Goal: Task Accomplishment & Management: Manage account settings

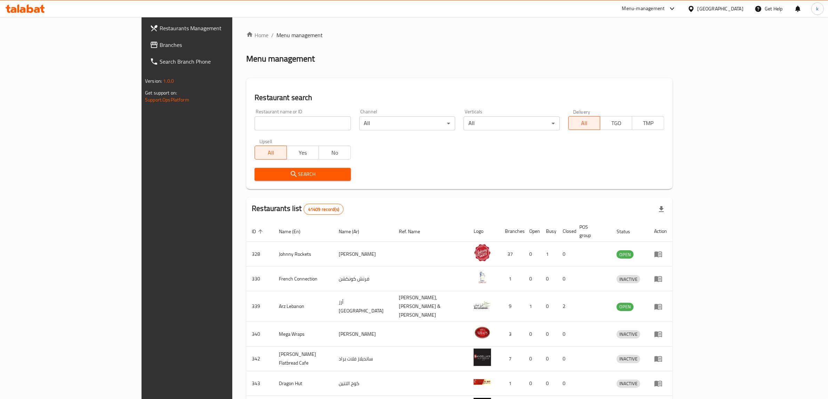
click at [277, 32] on span "Menu management" at bounding box center [300, 35] width 46 height 8
click at [277, 39] on span "Menu management" at bounding box center [300, 35] width 46 height 8
click at [271, 117] on input "search" at bounding box center [303, 124] width 96 height 14
paste input "18537"
type input "18537"
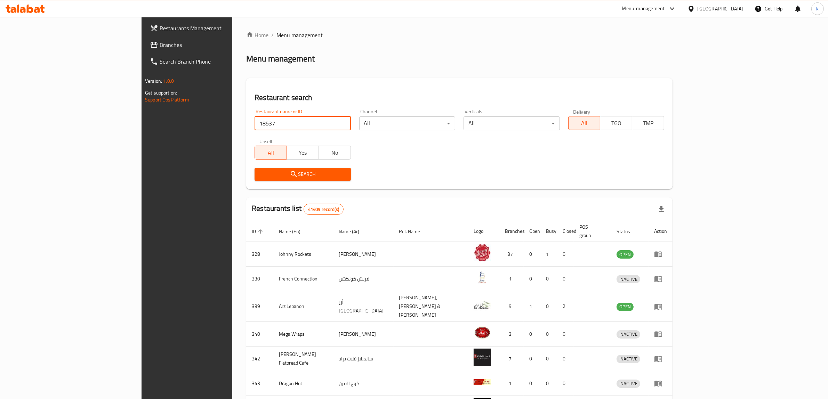
click button "Search" at bounding box center [303, 174] width 96 height 13
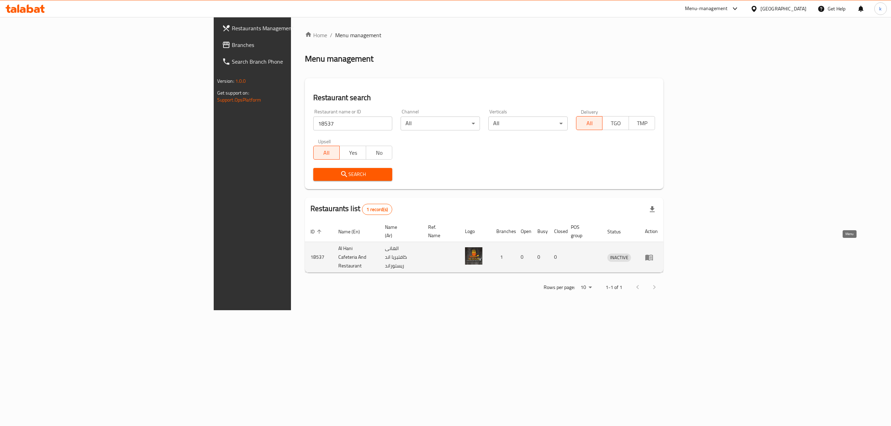
click at [657, 253] on link "enhanced table" at bounding box center [651, 257] width 13 height 8
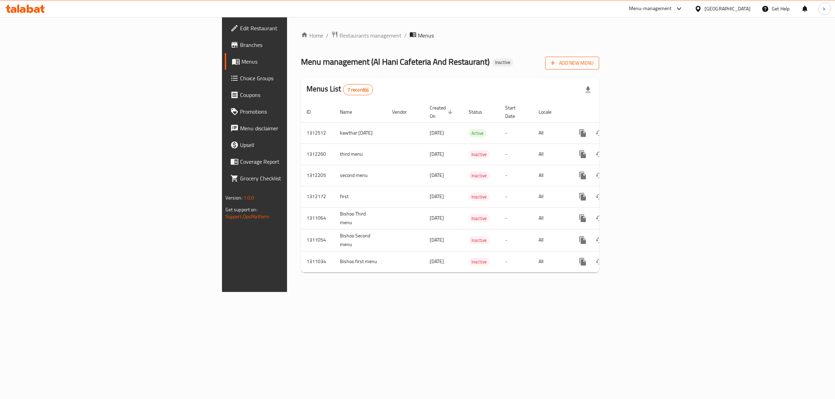
click at [599, 58] on button "Add New Menu" at bounding box center [572, 63] width 54 height 13
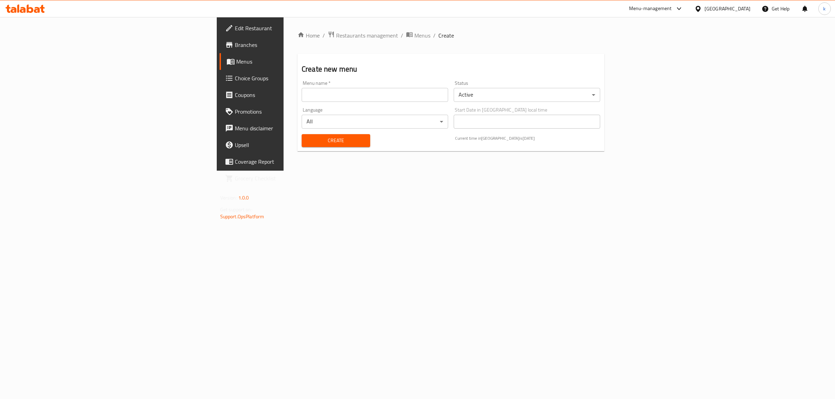
click at [333, 94] on input "text" at bounding box center [375, 95] width 146 height 14
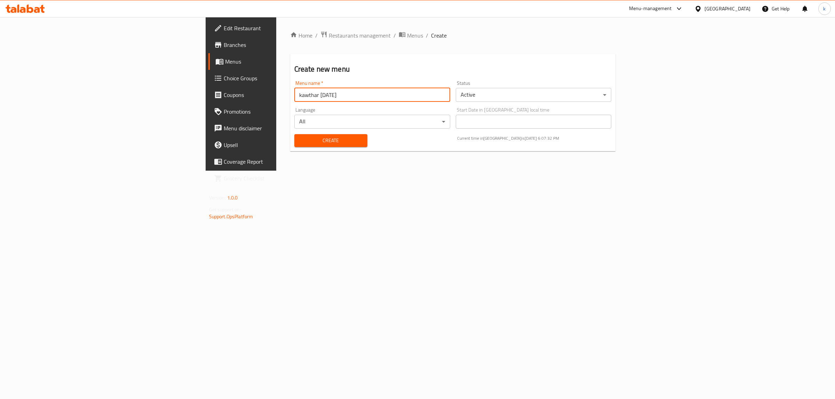
click at [294, 96] on input "kawthar 17/9/2025" at bounding box center [372, 95] width 156 height 14
drag, startPoint x: 249, startPoint y: 96, endPoint x: 214, endPoint y: 102, distance: 34.9
click at [294, 102] on input "kawthar 17/9/2025 // secont" at bounding box center [372, 95] width 156 height 14
paste input "Second Menu"
type input "kawthar [DATE] // Second Menu"
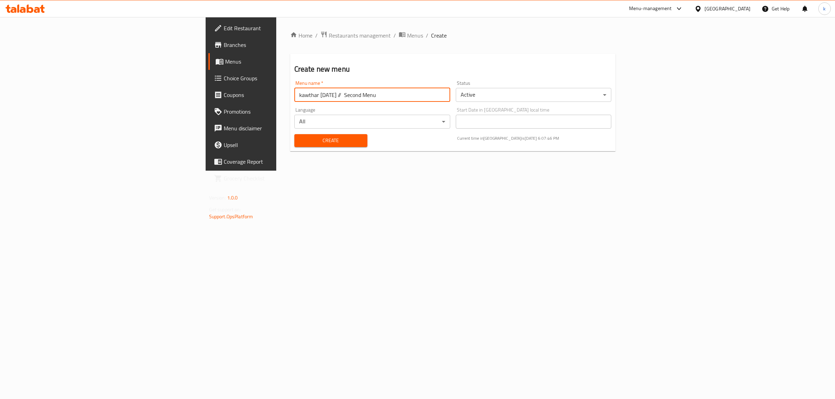
click at [268, 120] on body "​ Menu-management United Arab Emirates Get Help k Edit Restaurant Branches Menu…" at bounding box center [417, 208] width 835 height 382
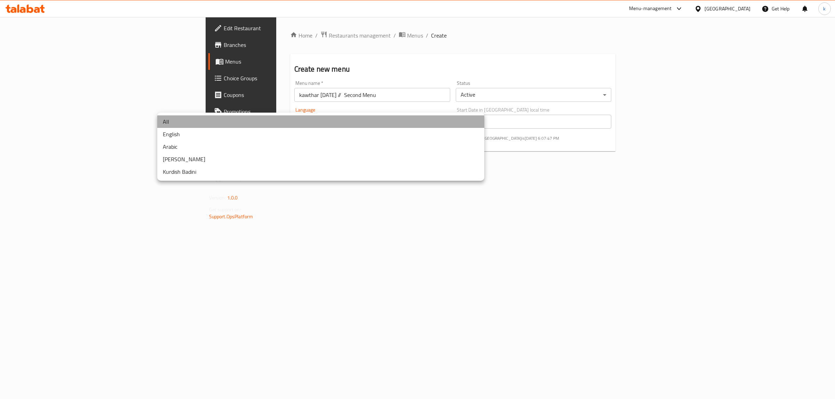
click at [213, 117] on li "All" at bounding box center [320, 121] width 327 height 13
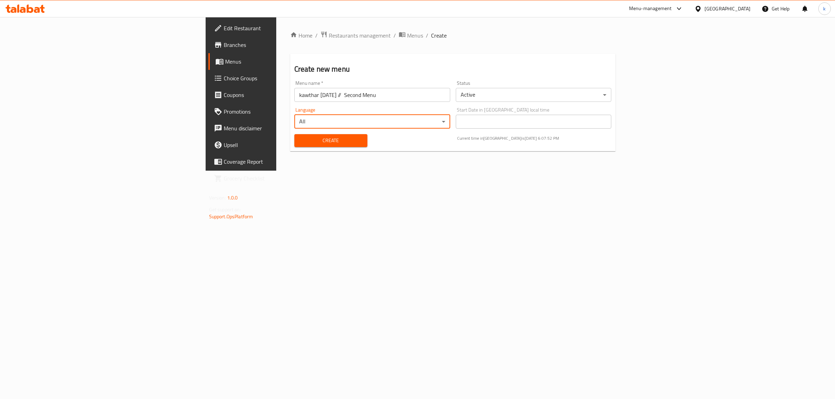
click at [300, 137] on span "Create" at bounding box center [331, 140] width 62 height 9
click at [276, 171] on div "Home / Restaurants management / Menus / Create Create new menu Menu name   * Me…" at bounding box center [452, 94] width 353 height 154
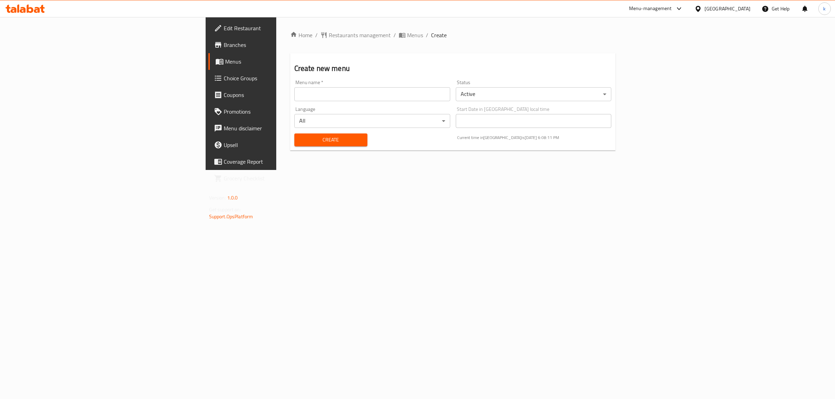
click at [225, 58] on span "Menus" at bounding box center [282, 61] width 114 height 8
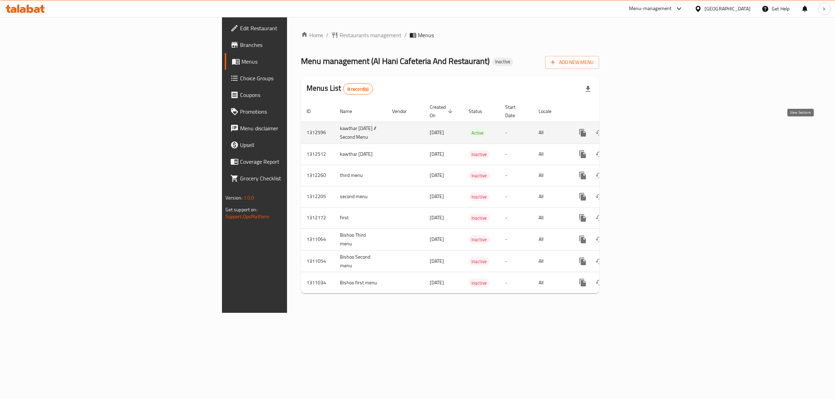
click at [637, 129] on icon "enhanced table" at bounding box center [633, 133] width 8 height 8
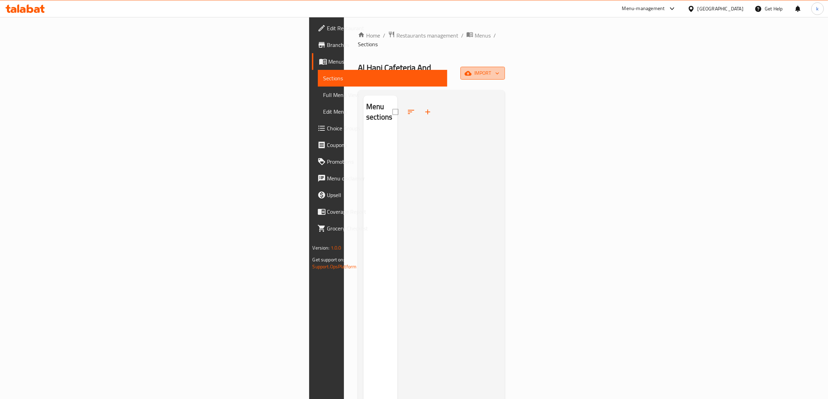
click at [500, 69] on span "import" at bounding box center [482, 73] width 33 height 9
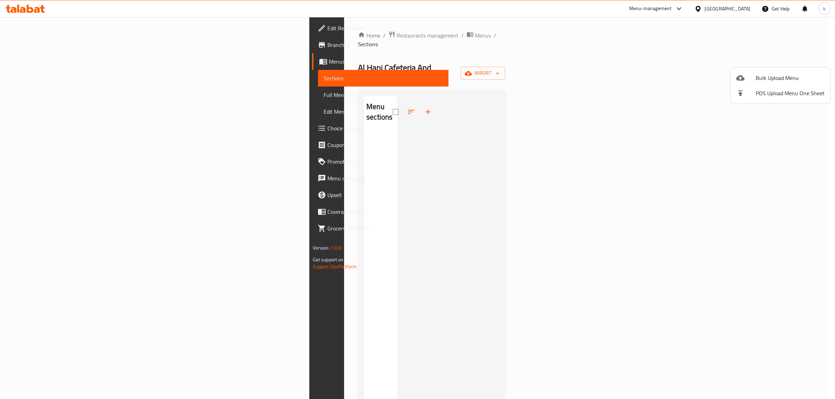
click at [787, 77] on span "Bulk Upload Menu" at bounding box center [790, 78] width 69 height 8
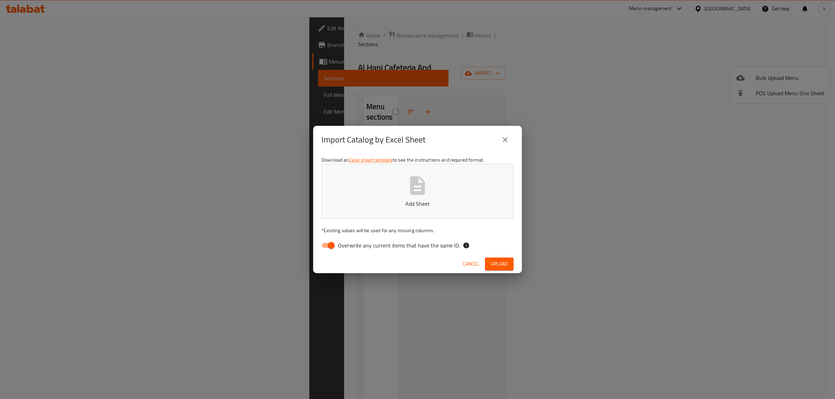
click at [341, 246] on span "Overwrite any current items that have the same ID." at bounding box center [399, 245] width 122 height 8
click at [341, 246] on input "Overwrite any current items that have the same ID." at bounding box center [331, 245] width 40 height 13
checkbox input "false"
click at [497, 264] on span "Upload" at bounding box center [498, 264] width 17 height 9
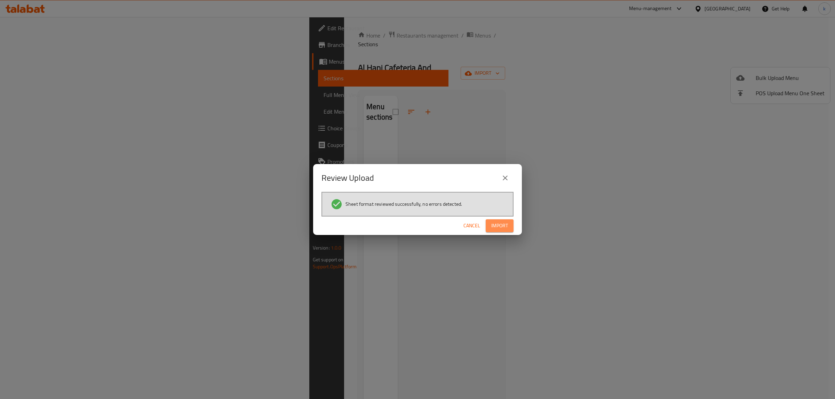
click at [503, 220] on button "Import" at bounding box center [500, 226] width 28 height 13
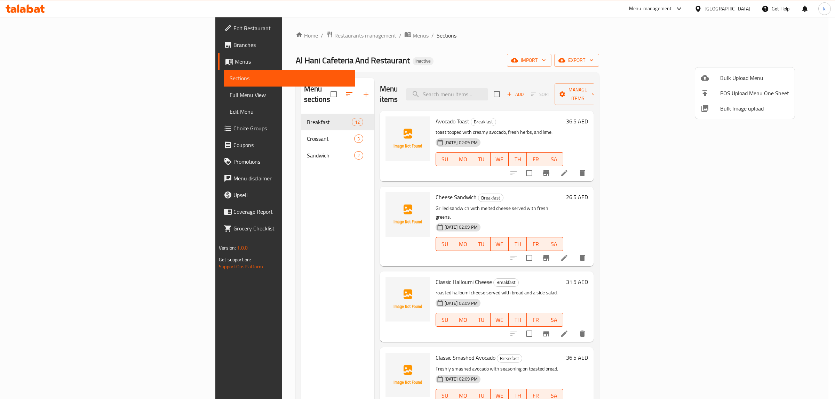
click at [286, 327] on div at bounding box center [417, 199] width 835 height 399
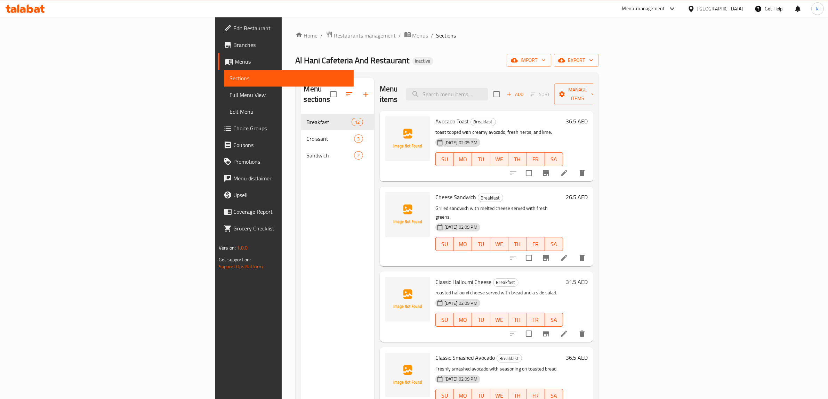
click at [230, 91] on span "Full Menu View" at bounding box center [289, 95] width 119 height 8
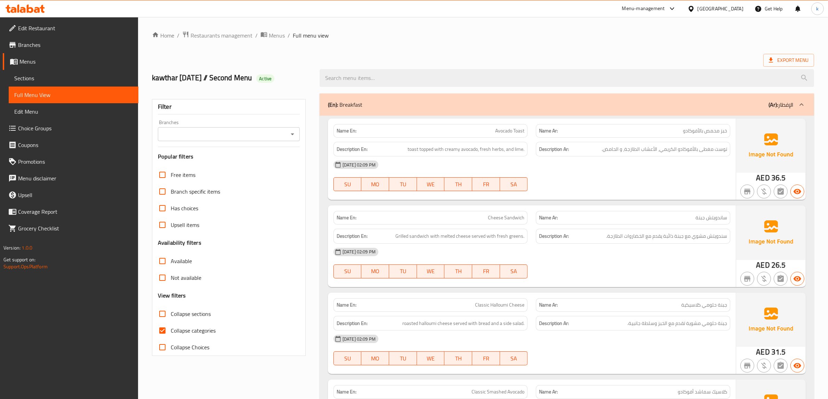
click at [202, 333] on span "Collapse categories" at bounding box center [193, 331] width 45 height 8
click at [171, 333] on input "Collapse categories" at bounding box center [162, 330] width 17 height 17
checkbox input "false"
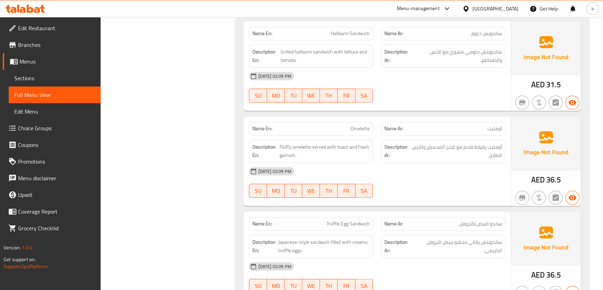
scroll to position [790, 0]
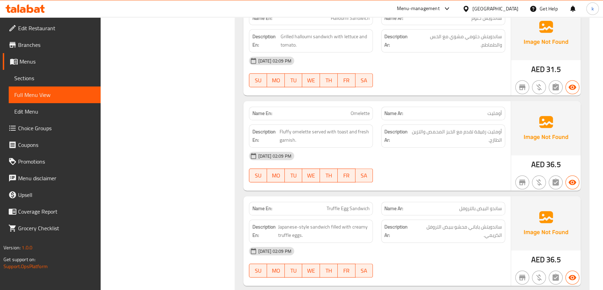
drag, startPoint x: 400, startPoint y: 149, endPoint x: 401, endPoint y: 155, distance: 6.8
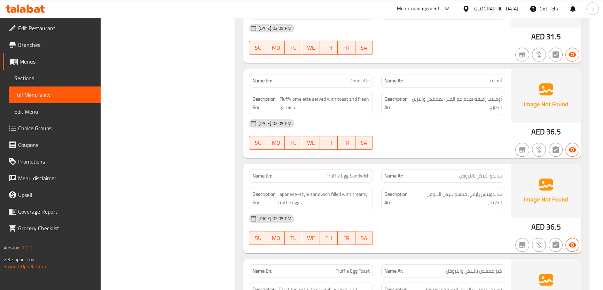
scroll to position [854, 0]
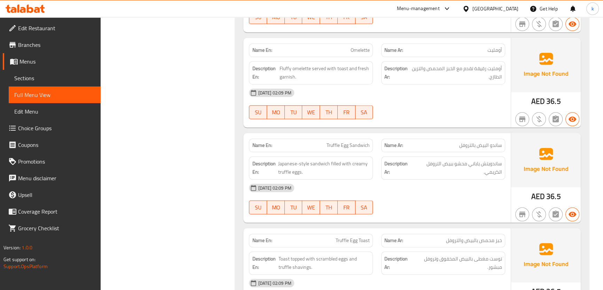
drag, startPoint x: 401, startPoint y: 155, endPoint x: 236, endPoint y: 147, distance: 165.8
click at [209, 143] on div "Filter Branches Branches Popular filters Free items Branch specific items Has c…" at bounding box center [170, 116] width 121 height 1740
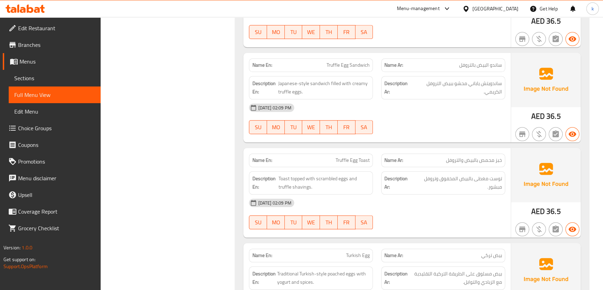
scroll to position [949, 0]
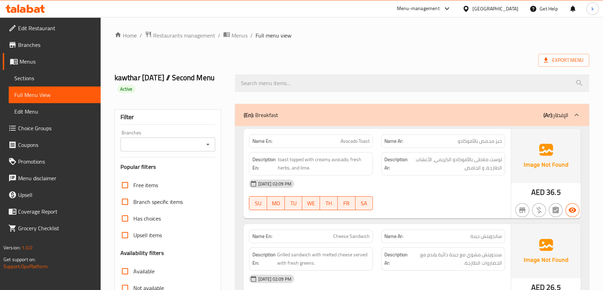
click at [55, 82] on link "Sections" at bounding box center [55, 78] width 92 height 17
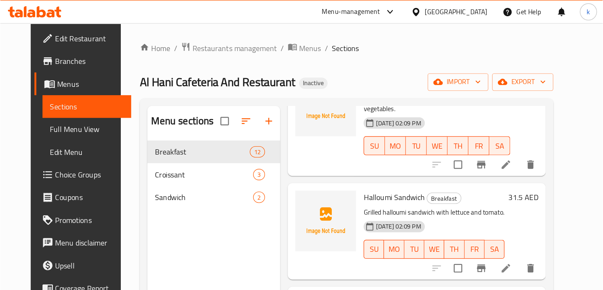
scroll to position [569, 0]
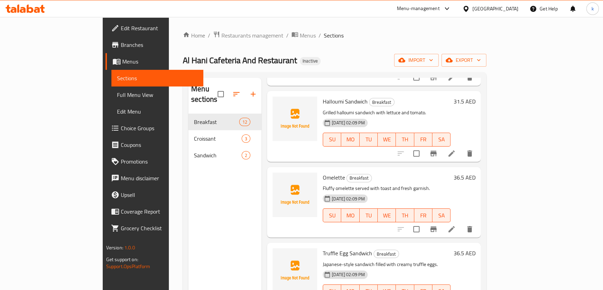
click at [117, 95] on span "Full Menu View" at bounding box center [157, 95] width 81 height 8
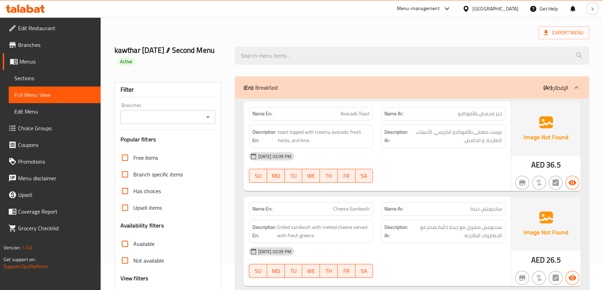
scroll to position [95, 0]
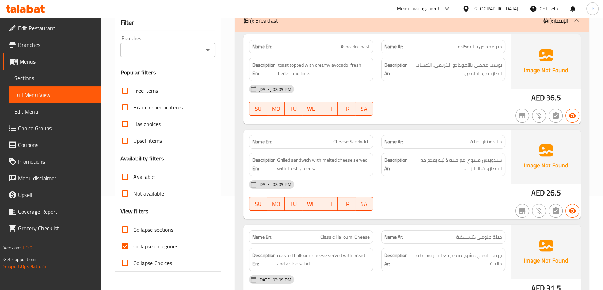
click at [54, 79] on span "Sections" at bounding box center [54, 78] width 81 height 8
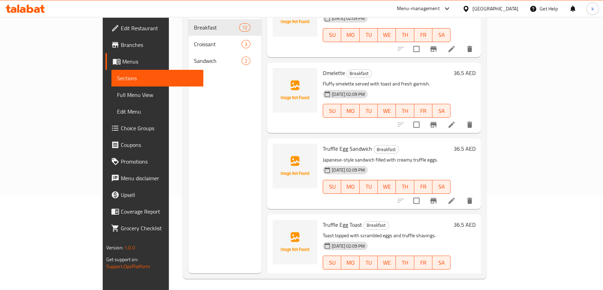
scroll to position [601, 0]
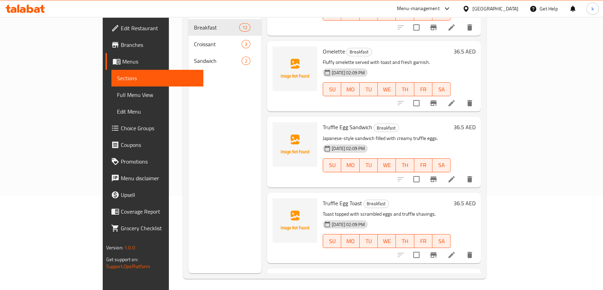
click at [455, 175] on icon at bounding box center [451, 179] width 8 height 8
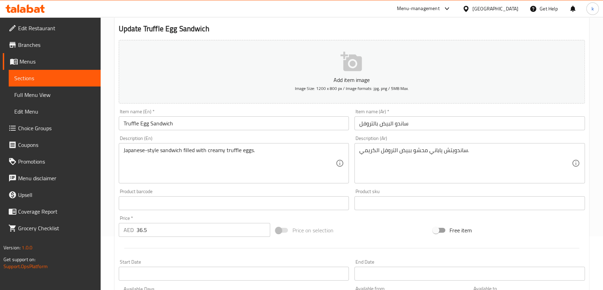
scroll to position [63, 0]
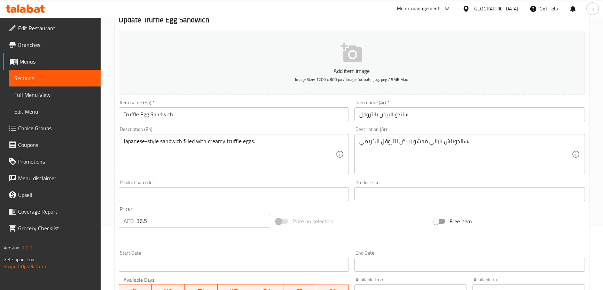
click at [393, 115] on input "ساندو البيض بالتروفل" at bounding box center [469, 114] width 230 height 14
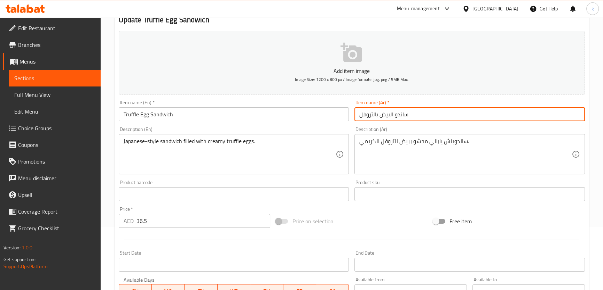
click at [395, 115] on input "ساندو البيض بالتروفل" at bounding box center [469, 114] width 230 height 14
type input "ساندويتش البيض بالتروفل"
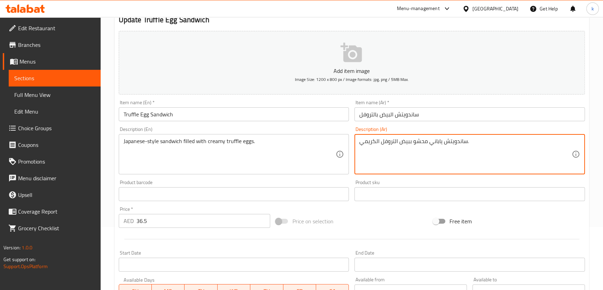
click at [435, 140] on textarea "ساندويتش ياباني محشو ببيض التروفل الكريمي." at bounding box center [465, 154] width 212 height 33
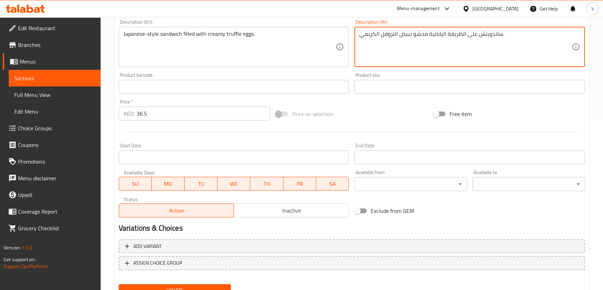
scroll to position [200, 0]
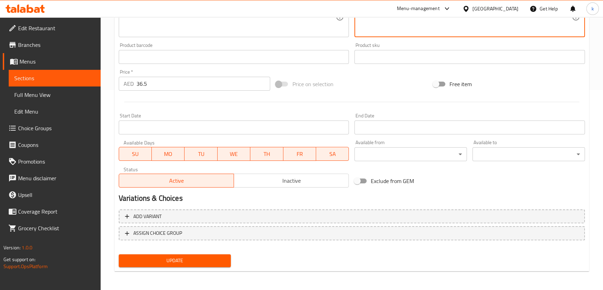
type textarea "ساندويتش على الطريقة اليابانية محشو ببيض التروفل الكريمي."
click at [170, 267] on button "Update" at bounding box center [175, 261] width 112 height 13
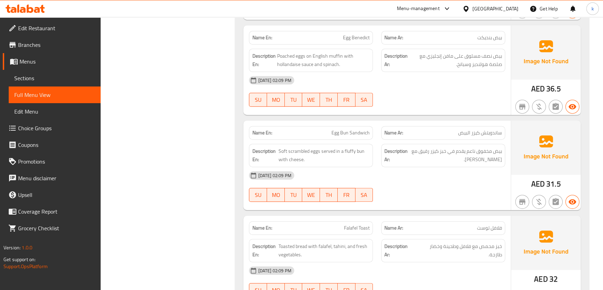
scroll to position [418, 0]
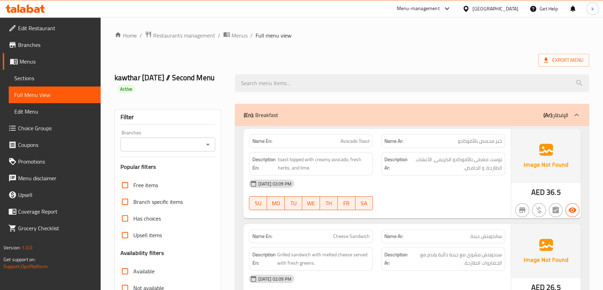
click at [59, 82] on link "Sections" at bounding box center [55, 78] width 92 height 17
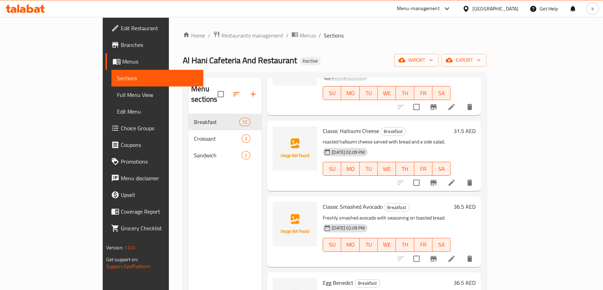
scroll to position [158, 0]
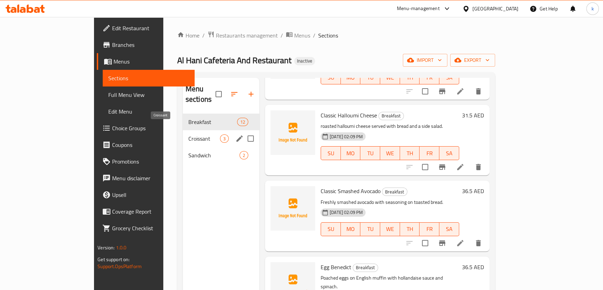
click at [194, 135] on span "Croissant" at bounding box center [204, 139] width 32 height 8
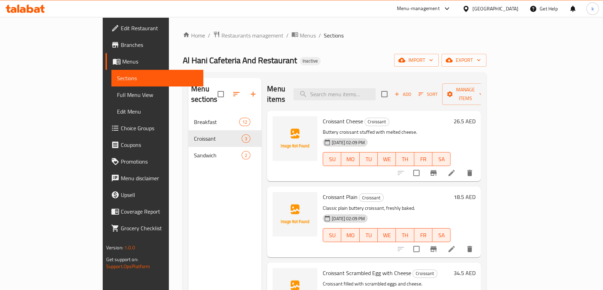
click at [455, 169] on icon at bounding box center [451, 173] width 8 height 8
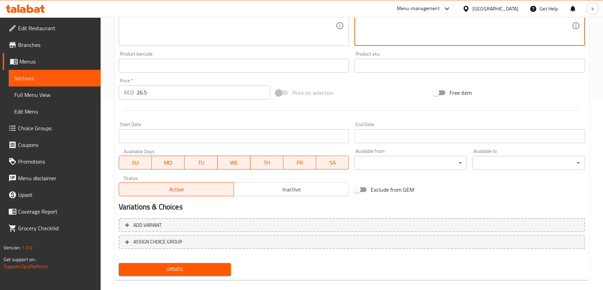
scroll to position [200, 0]
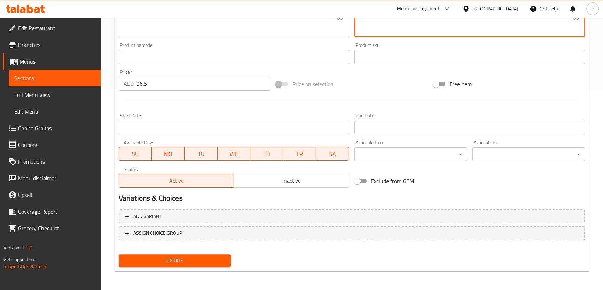
click at [160, 263] on span "Update" at bounding box center [174, 261] width 101 height 9
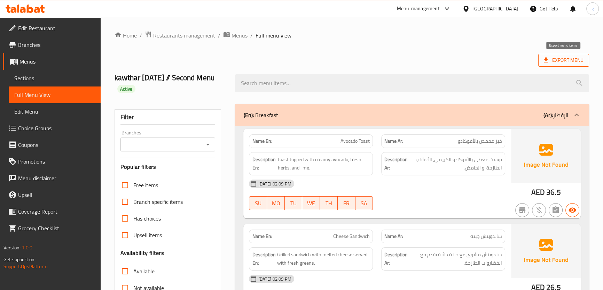
click at [554, 57] on span "Export Menu" at bounding box center [563, 60] width 40 height 9
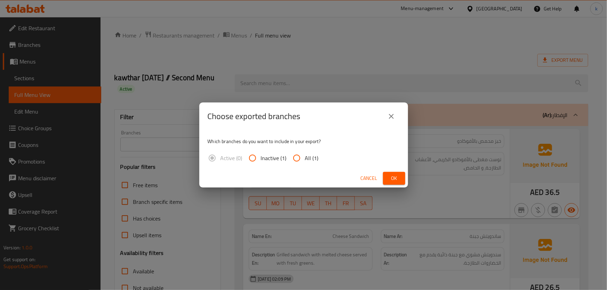
click at [297, 161] on input "All (1)" at bounding box center [296, 158] width 17 height 17
radio input "true"
click at [393, 178] on span "Ok" at bounding box center [394, 178] width 11 height 9
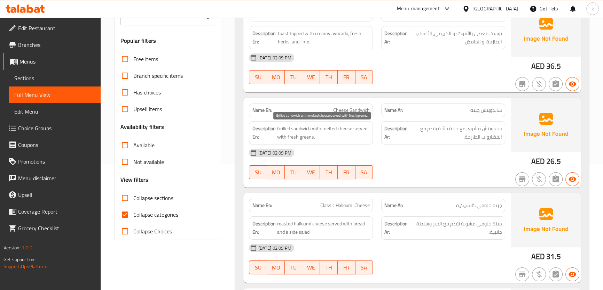
scroll to position [221, 0]
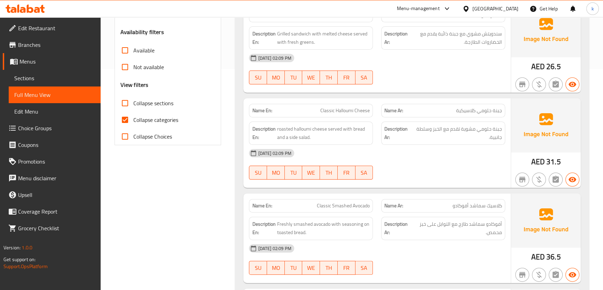
drag, startPoint x: 159, startPoint y: 121, endPoint x: 163, endPoint y: 123, distance: 4.5
click at [159, 121] on span "Collapse categories" at bounding box center [155, 120] width 45 height 8
click at [133, 121] on input "Collapse categories" at bounding box center [125, 120] width 17 height 17
checkbox input "false"
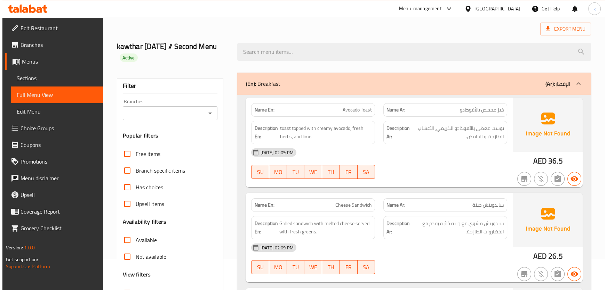
scroll to position [0, 0]
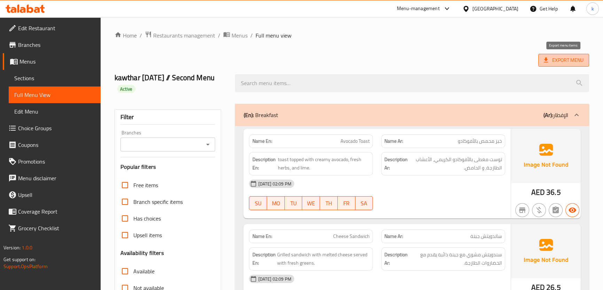
click at [558, 58] on span "Export Menu" at bounding box center [563, 60] width 40 height 9
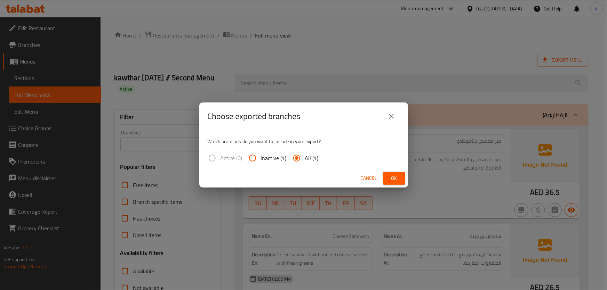
click at [402, 178] on button "Ok" at bounding box center [394, 178] width 22 height 13
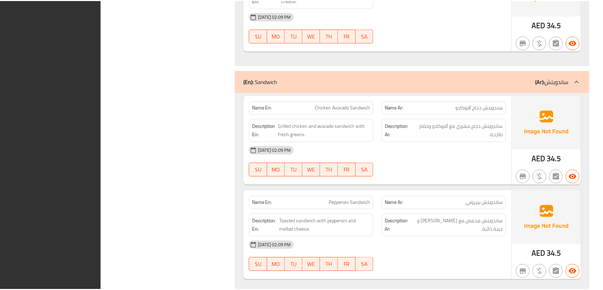
scroll to position [1556, 0]
